Goal: Task Accomplishment & Management: Manage account settings

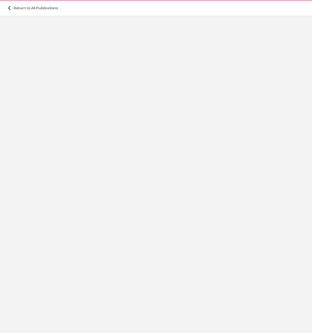
click at [162, 154] on div at bounding box center [156, 173] width 312 height 319
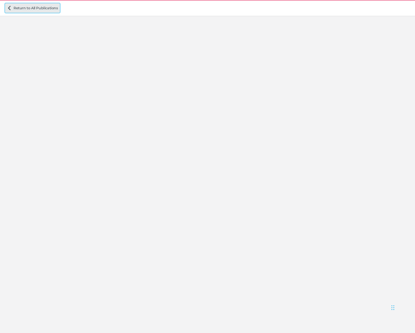
click at [18, 12] on link "Return to All Publications" at bounding box center [32, 8] width 55 height 10
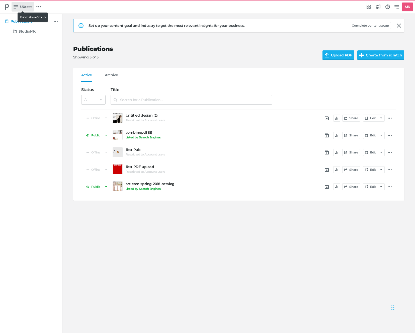
click at [24, 7] on span "UXtest" at bounding box center [26, 7] width 12 height 6
click at [253, 52] on div "Switch publication group Account font Group font Latest TestGroup UXtest Create…" at bounding box center [207, 166] width 415 height 333
click at [311, 25] on button "Complete content setup" at bounding box center [370, 25] width 41 height 7
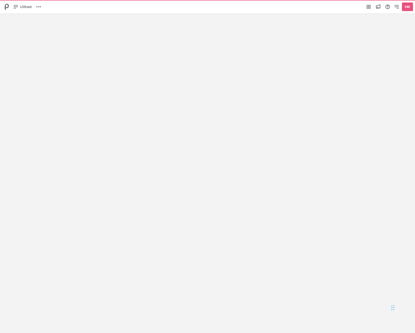
select select "Europe/[GEOGRAPHIC_DATA]"
select select "NL"
select select "hl"
select select "sp"
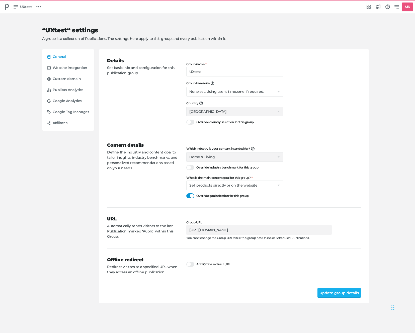
click at [179, 194] on div "Content details Define the industry and content goal to tailor insights, indust…" at bounding box center [146, 170] width 79 height 57
click at [189, 166] on div at bounding box center [190, 167] width 8 height 5
click at [186, 165] on input "Override industry benchmark for this group" at bounding box center [186, 165] width 0 height 0
click at [194, 158] on select "Select the industry you're in Home & Living Supermarkets/Food & Beverage DIY/Eq…" at bounding box center [234, 157] width 97 height 10
select select "hb"
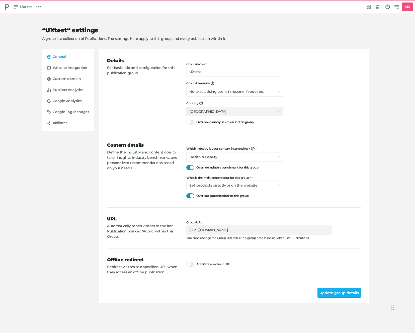
click at [311, 186] on div "Which industry is your content intended for? We're building content benchmarks …" at bounding box center [273, 173] width 174 height 52
click at [311, 296] on button "Update group details" at bounding box center [338, 293] width 43 height 10
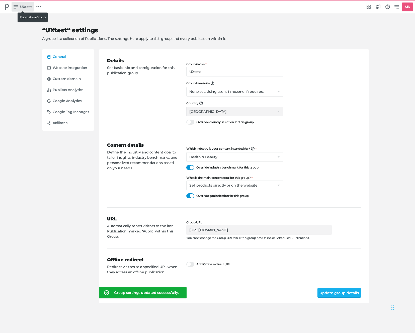
click at [17, 7] on icon at bounding box center [16, 7] width 5 height 4
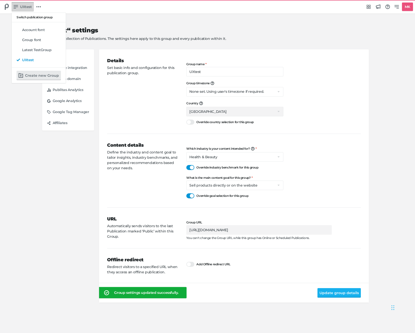
click at [9, 7] on div "Switch publication group Account font Group font Latest TestGroup UXtest Create…" at bounding box center [207, 166] width 415 height 333
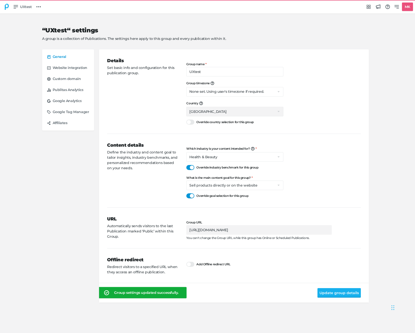
click at [7, 7] on icon at bounding box center [7, 7] width 6 height 6
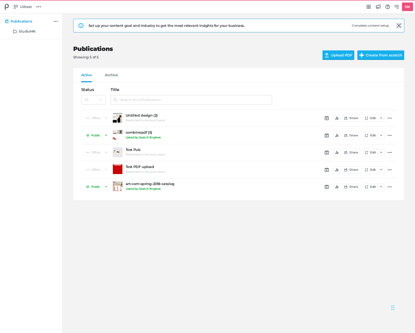
click at [311, 24] on icon at bounding box center [399, 26] width 4 height 4
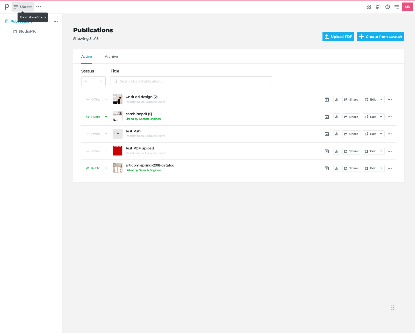
click at [20, 6] on span "UXtest" at bounding box center [26, 7] width 12 height 6
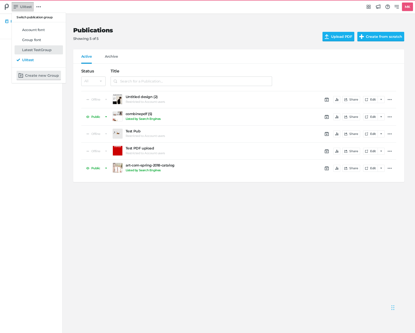
click at [36, 52] on h5 "Latest TestGroup" at bounding box center [37, 50] width 30 height 4
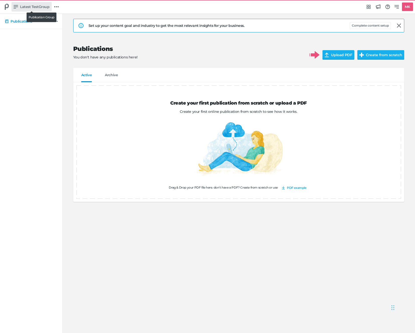
click at [19, 4] on link "Latest TestGroup" at bounding box center [32, 7] width 40 height 10
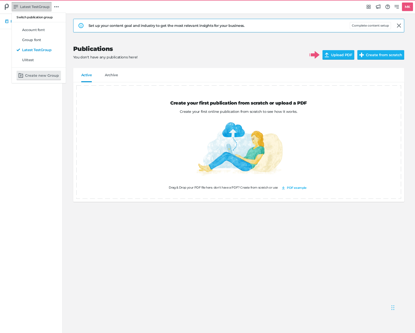
click at [64, 4] on div "Switch publication group Account font Group font Latest TestGroup UXtest Create…" at bounding box center [207, 166] width 415 height 333
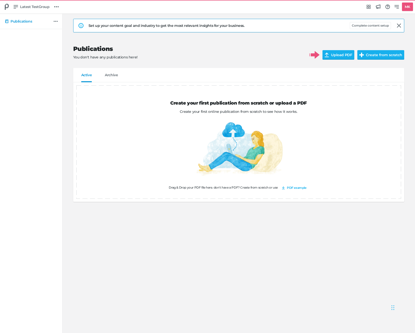
click at [60, 40] on div "Publications" at bounding box center [31, 173] width 62 height 319
drag, startPoint x: 57, startPoint y: 39, endPoint x: 30, endPoint y: 40, distance: 26.6
click at [30, 40] on div "Publications" at bounding box center [31, 173] width 62 height 319
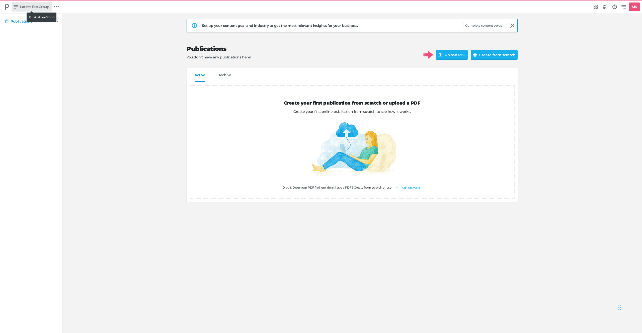
click at [38, 4] on link "Latest TestGroup" at bounding box center [32, 7] width 40 height 10
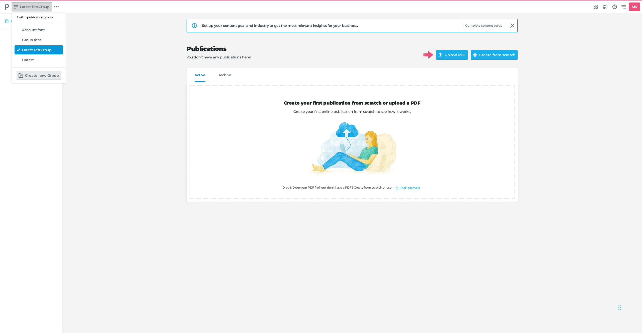
click at [35, 46] on link "Latest TestGroup" at bounding box center [39, 49] width 48 height 9
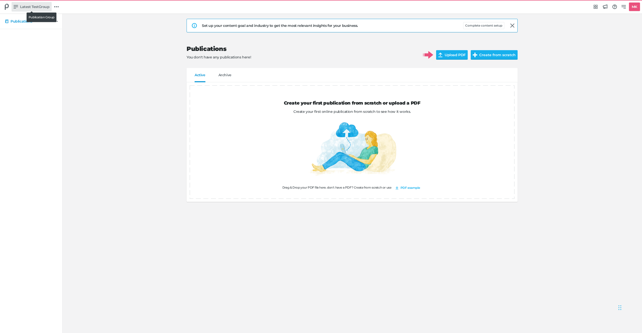
click at [33, 9] on span "Latest TestGroup" at bounding box center [35, 7] width 30 height 6
click at [40, 34] on link "Account font" at bounding box center [39, 29] width 48 height 9
click at [48, 3] on link at bounding box center [49, 7] width 9 height 9
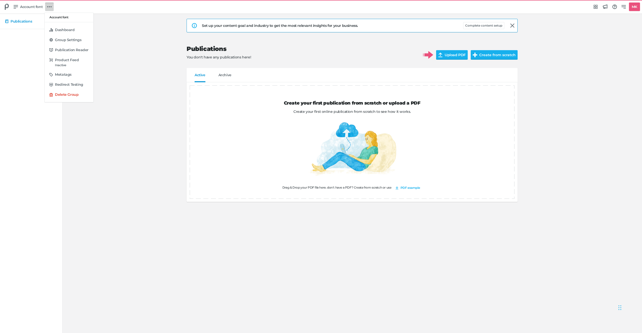
click at [130, 43] on div "Account font Dashboard Group Settings Publication Reader Product Feed Inactive …" at bounding box center [321, 166] width 642 height 333
click at [46, 7] on link at bounding box center [49, 7] width 9 height 9
click at [59, 41] on h5 "Group Settings" at bounding box center [68, 40] width 26 height 4
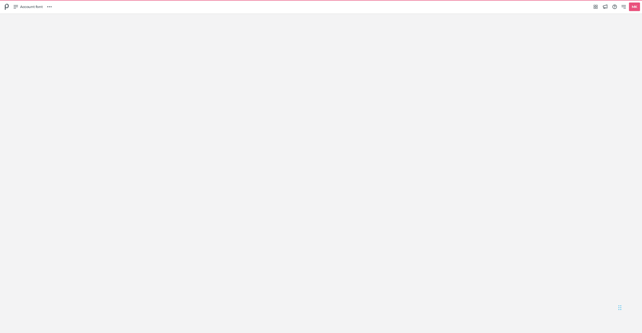
select select "Europe/[GEOGRAPHIC_DATA]"
select select "NL"
select select "hl"
select select "se"
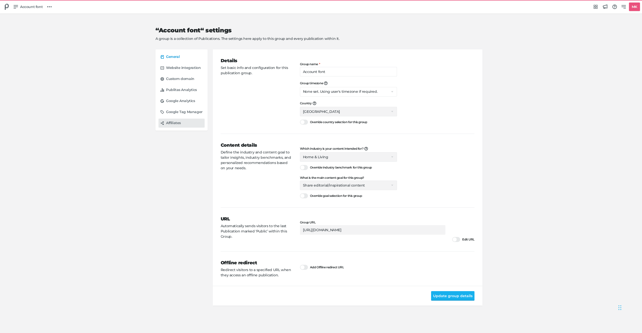
click at [176, 120] on link "Affiliates" at bounding box center [181, 123] width 46 height 9
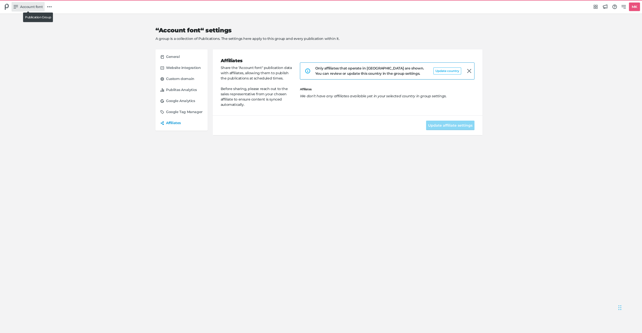
click at [24, 10] on link "Account font" at bounding box center [28, 7] width 33 height 10
click at [34, 61] on div "UXtest" at bounding box center [41, 59] width 39 height 5
click at [20, 7] on span "UXtest" at bounding box center [26, 7] width 12 height 6
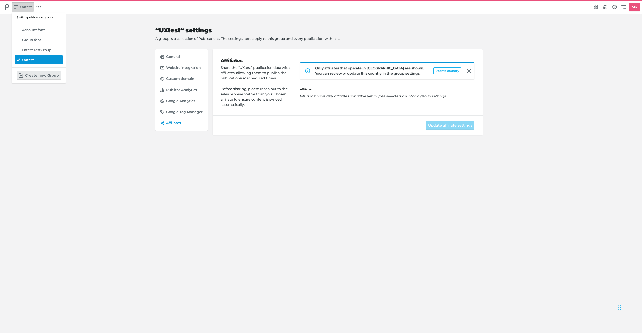
click at [34, 60] on div "UXtest" at bounding box center [41, 59] width 39 height 5
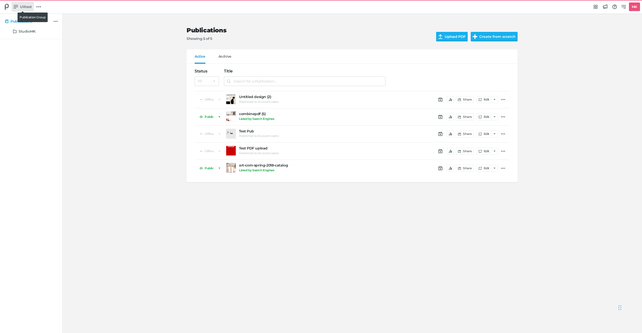
click at [26, 8] on span "UXtest" at bounding box center [26, 7] width 12 height 6
click at [28, 46] on link "Latest TestGroup" at bounding box center [39, 49] width 48 height 9
